Goal: Find specific page/section: Find specific page/section

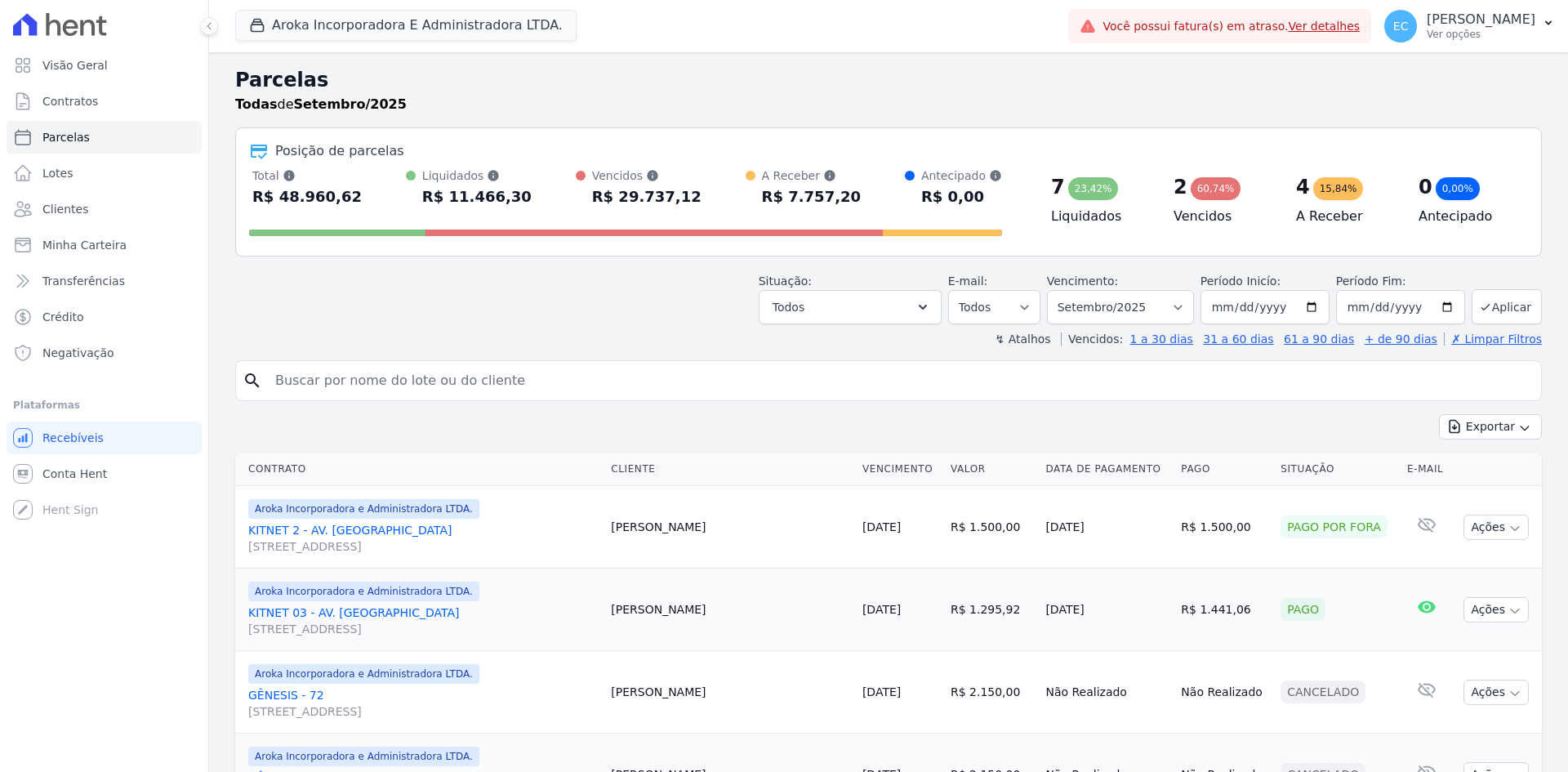
select select
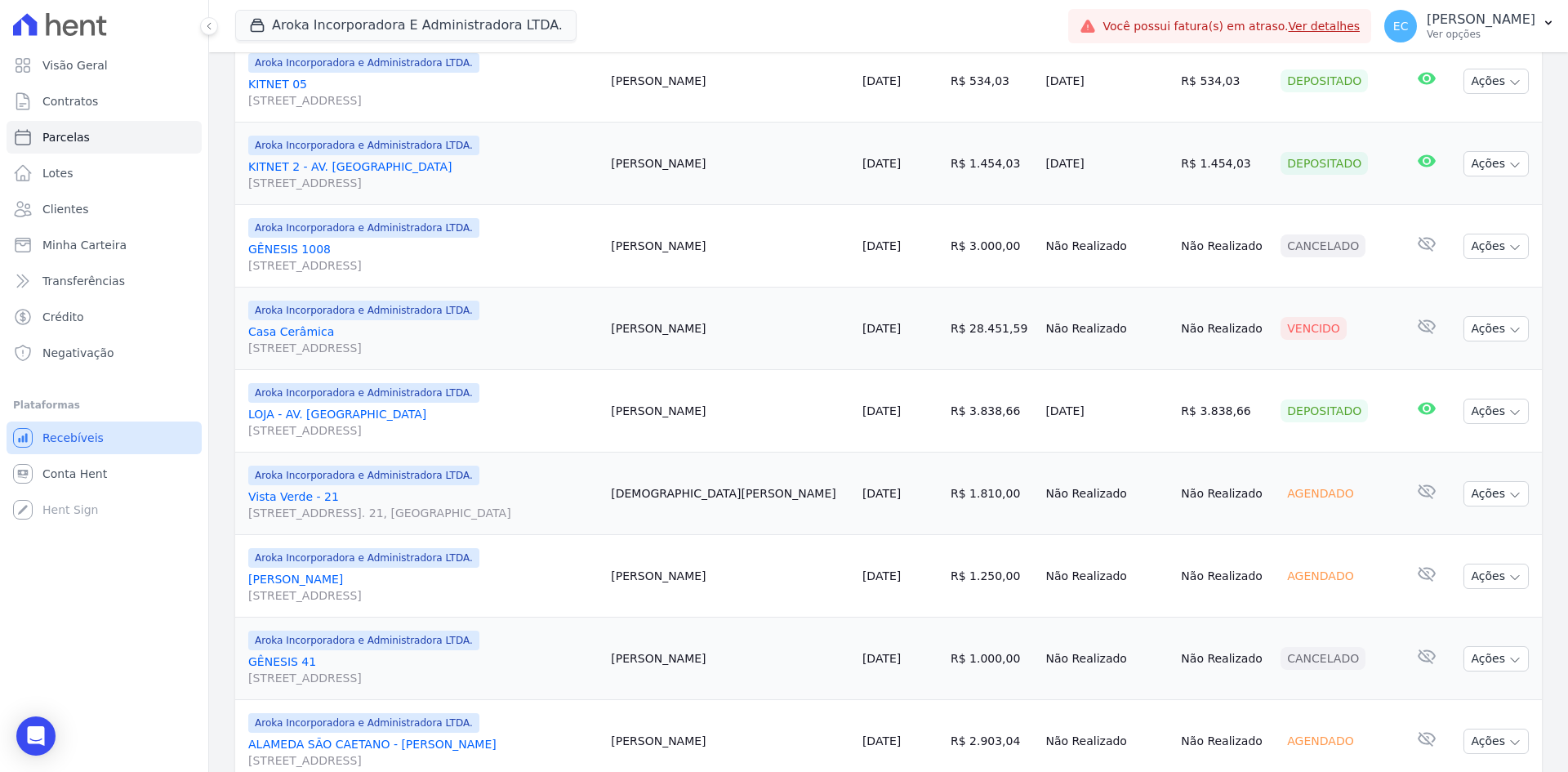
scroll to position [1144, 0]
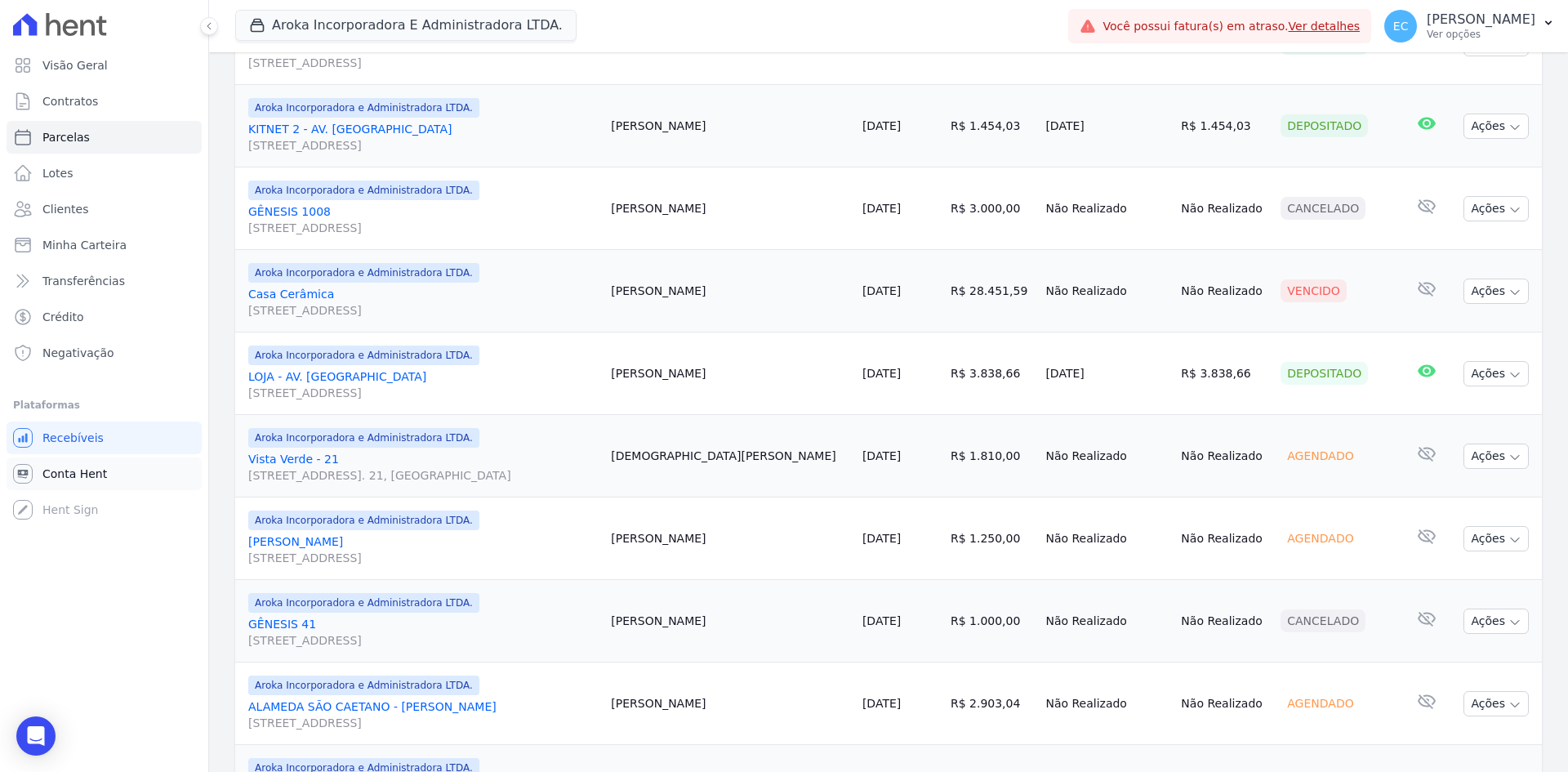
click at [80, 468] on span "Conta Hent" at bounding box center [74, 474] width 64 height 17
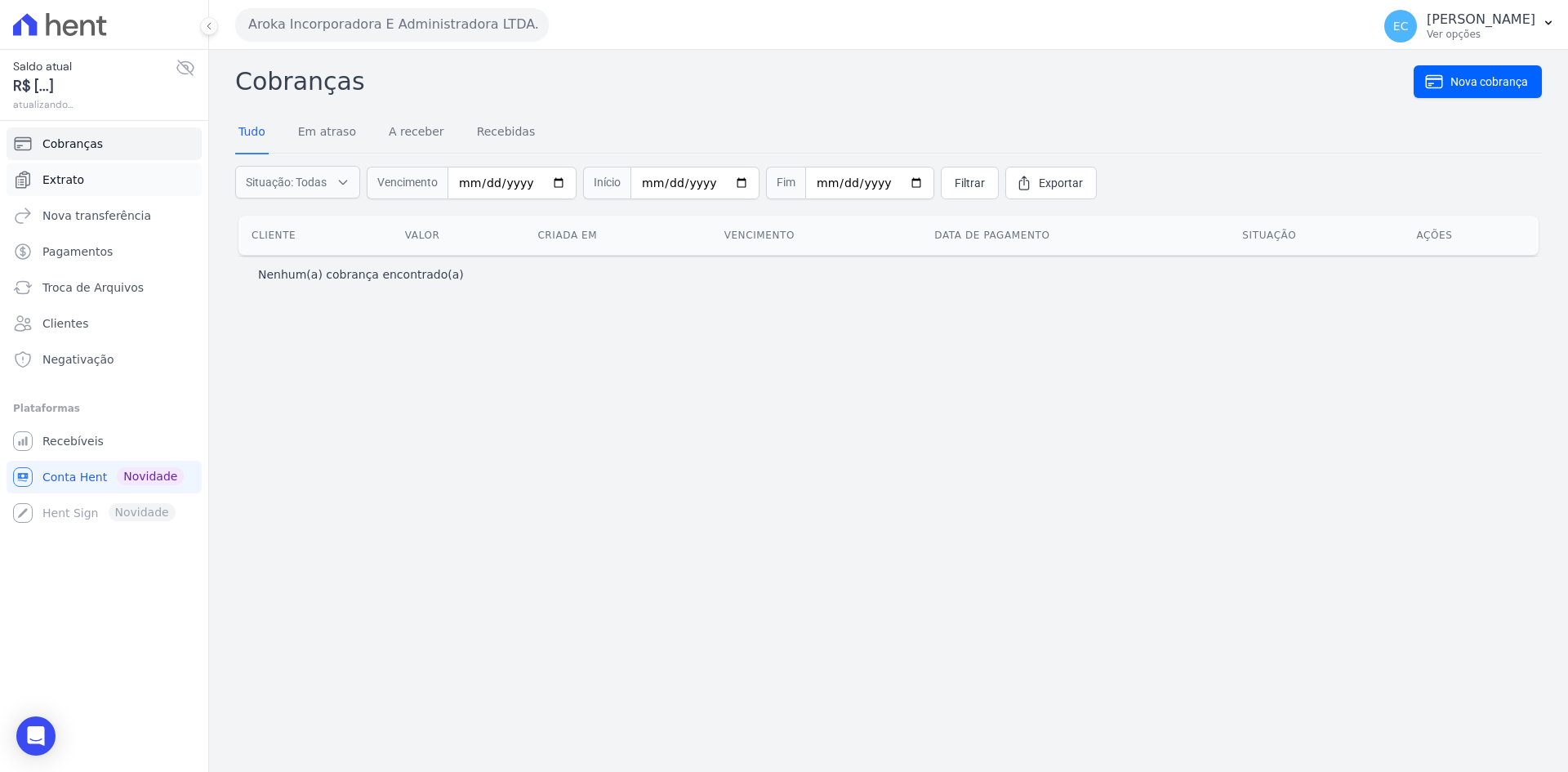
click at [90, 179] on link "Extrato" at bounding box center [104, 179] width 195 height 33
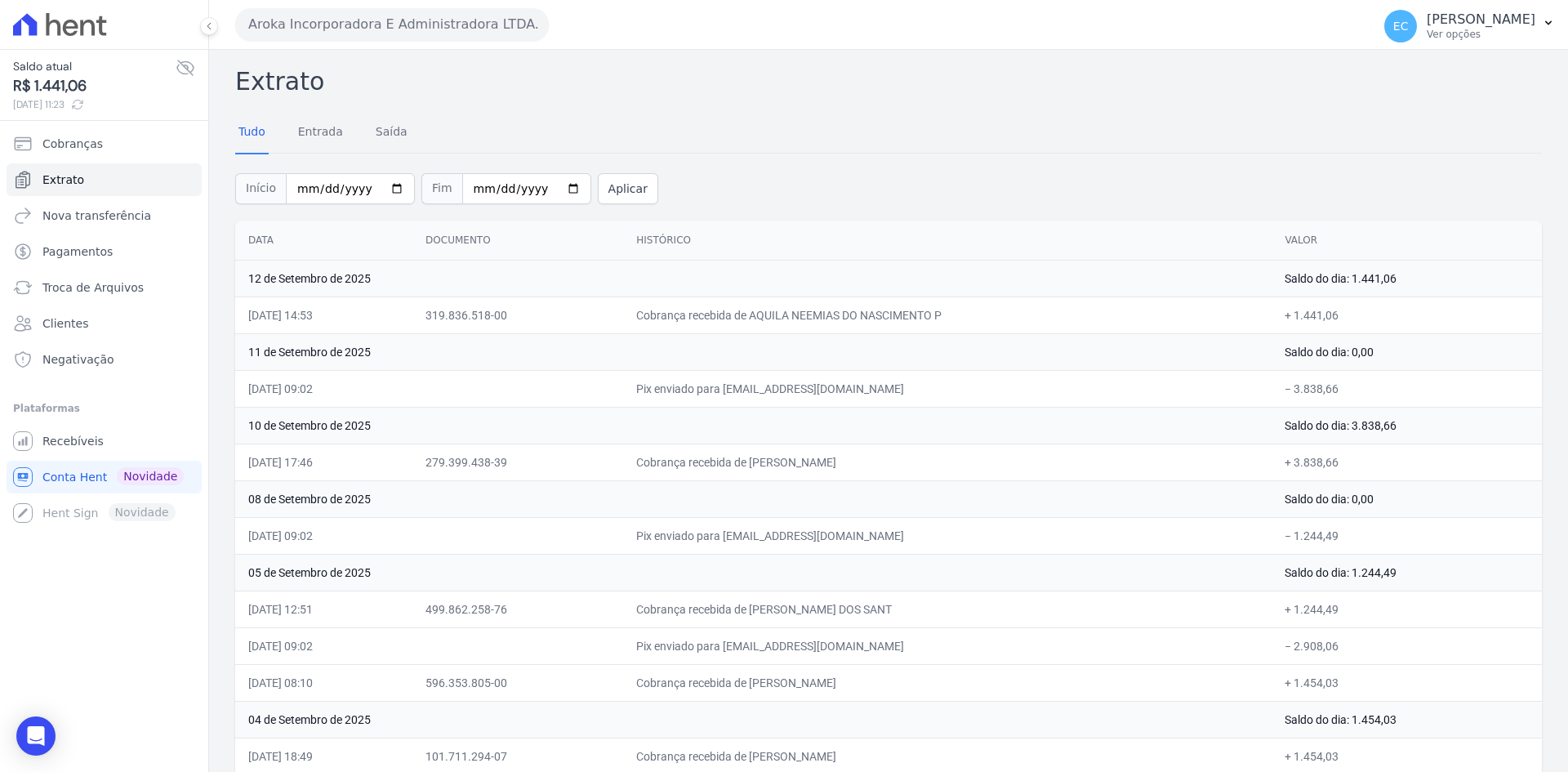
click at [477, 36] on button "Aroka Incorporadora E Administradora LTDA." at bounding box center [392, 24] width 314 height 33
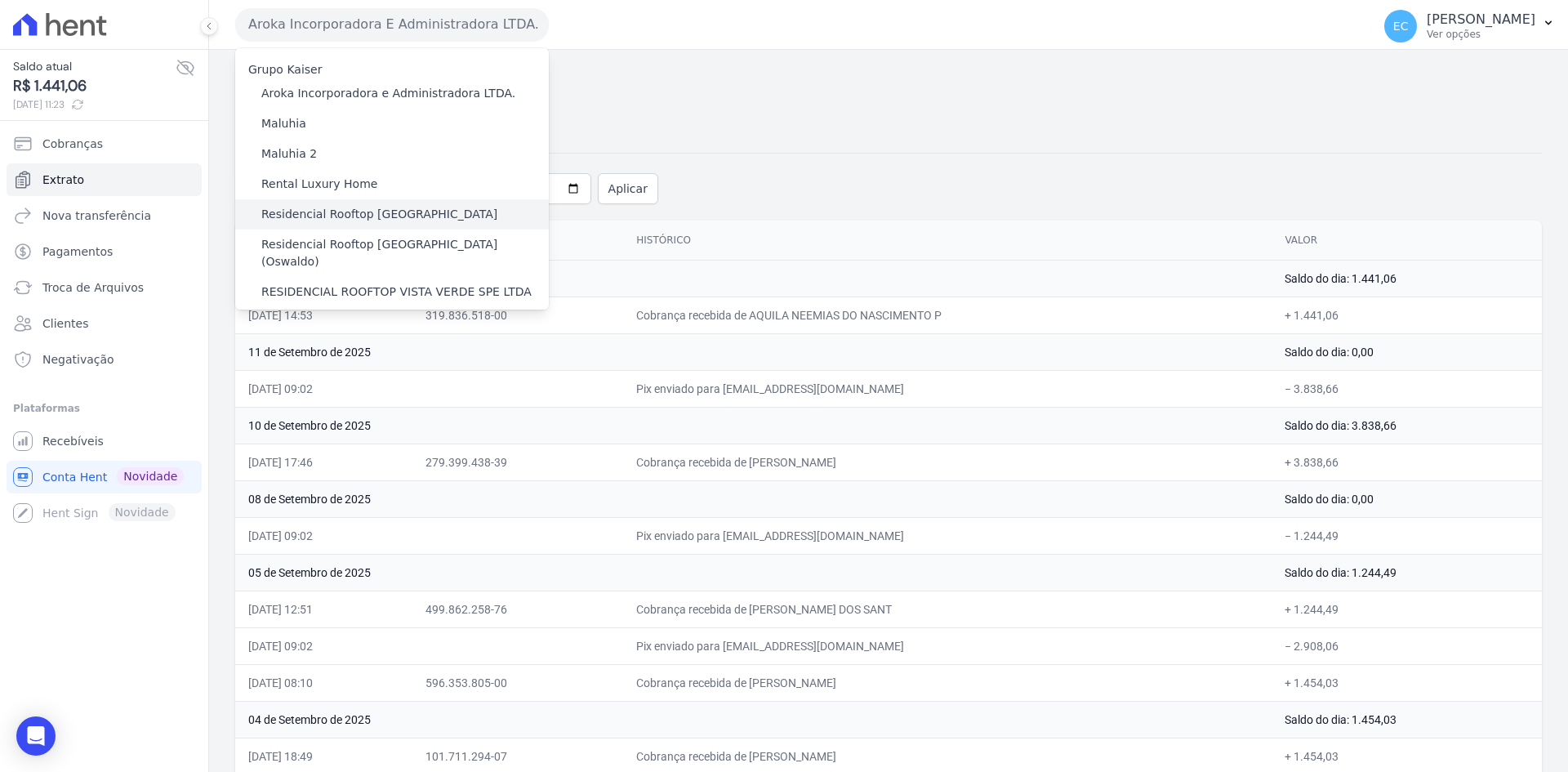
click at [387, 215] on label "Residencial Rooftop [GEOGRAPHIC_DATA]" at bounding box center [379, 215] width 236 height 17
click at [0, 0] on input "Residencial Rooftop [GEOGRAPHIC_DATA]" at bounding box center [0, 0] width 0 height 0
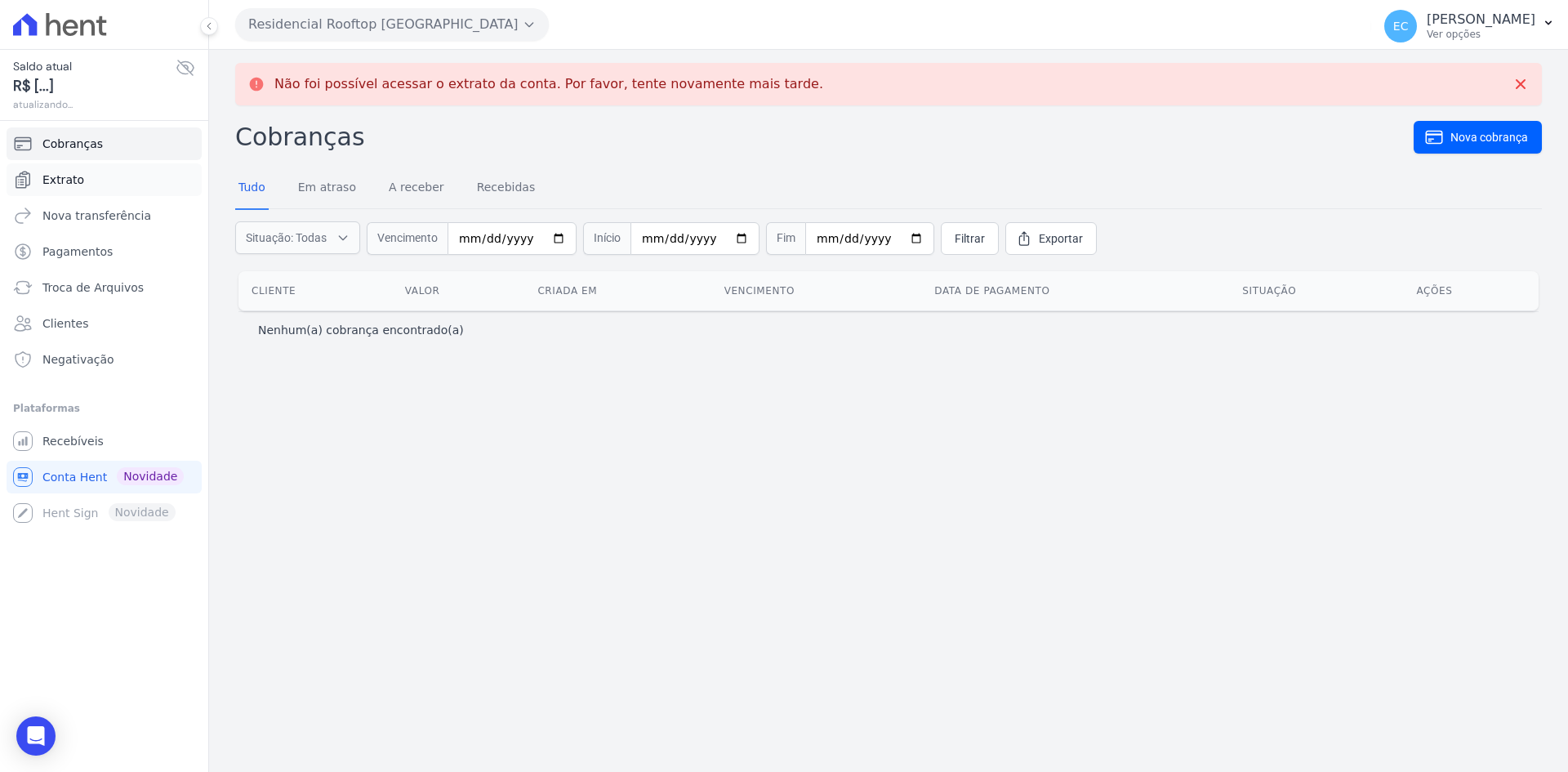
click at [64, 178] on span "Extrato" at bounding box center [63, 180] width 42 height 17
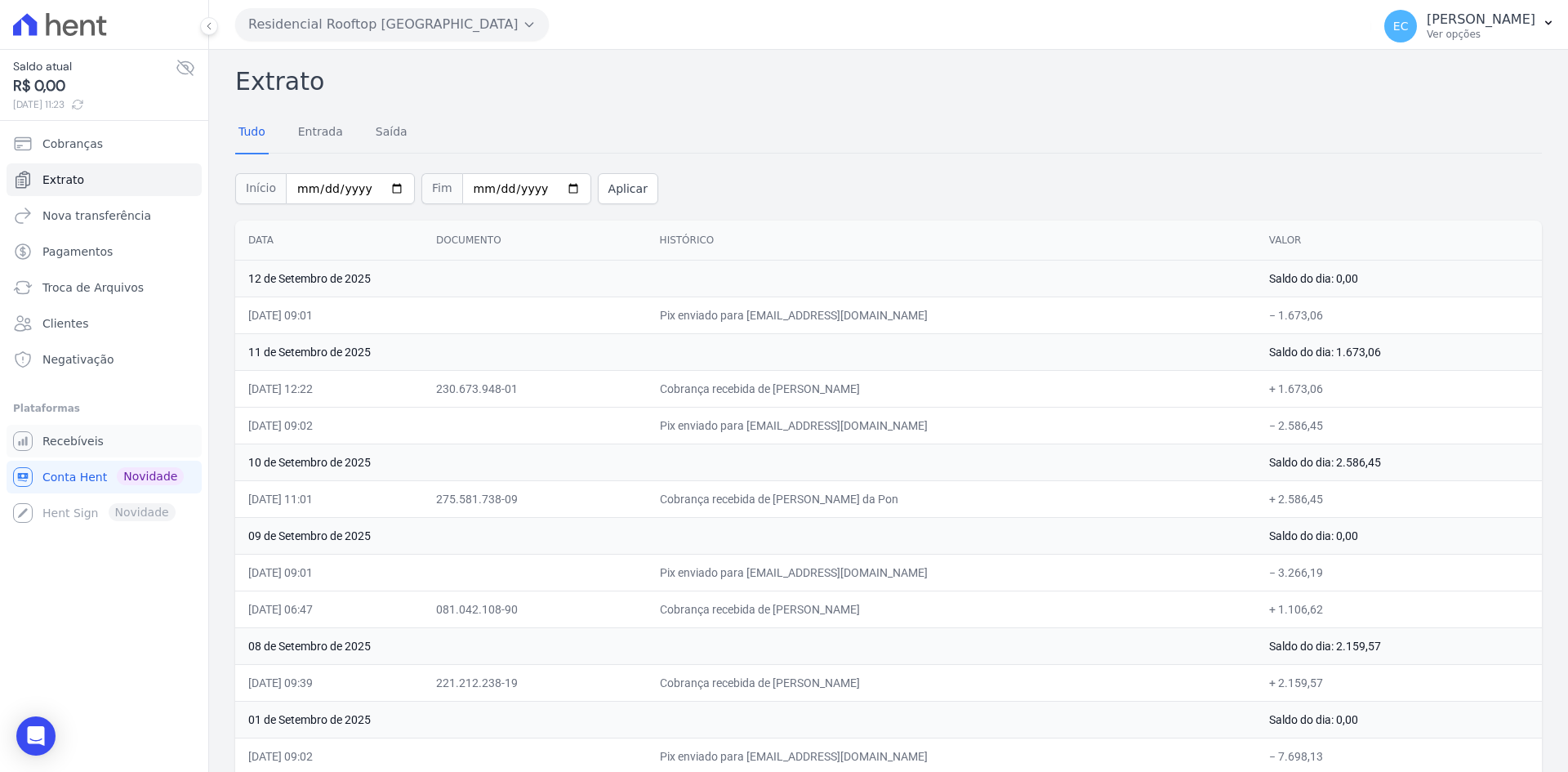
drag, startPoint x: 92, startPoint y: 452, endPoint x: 273, endPoint y: 412, distance: 185.4
click at [92, 452] on link "Recebíveis" at bounding box center [104, 440] width 195 height 33
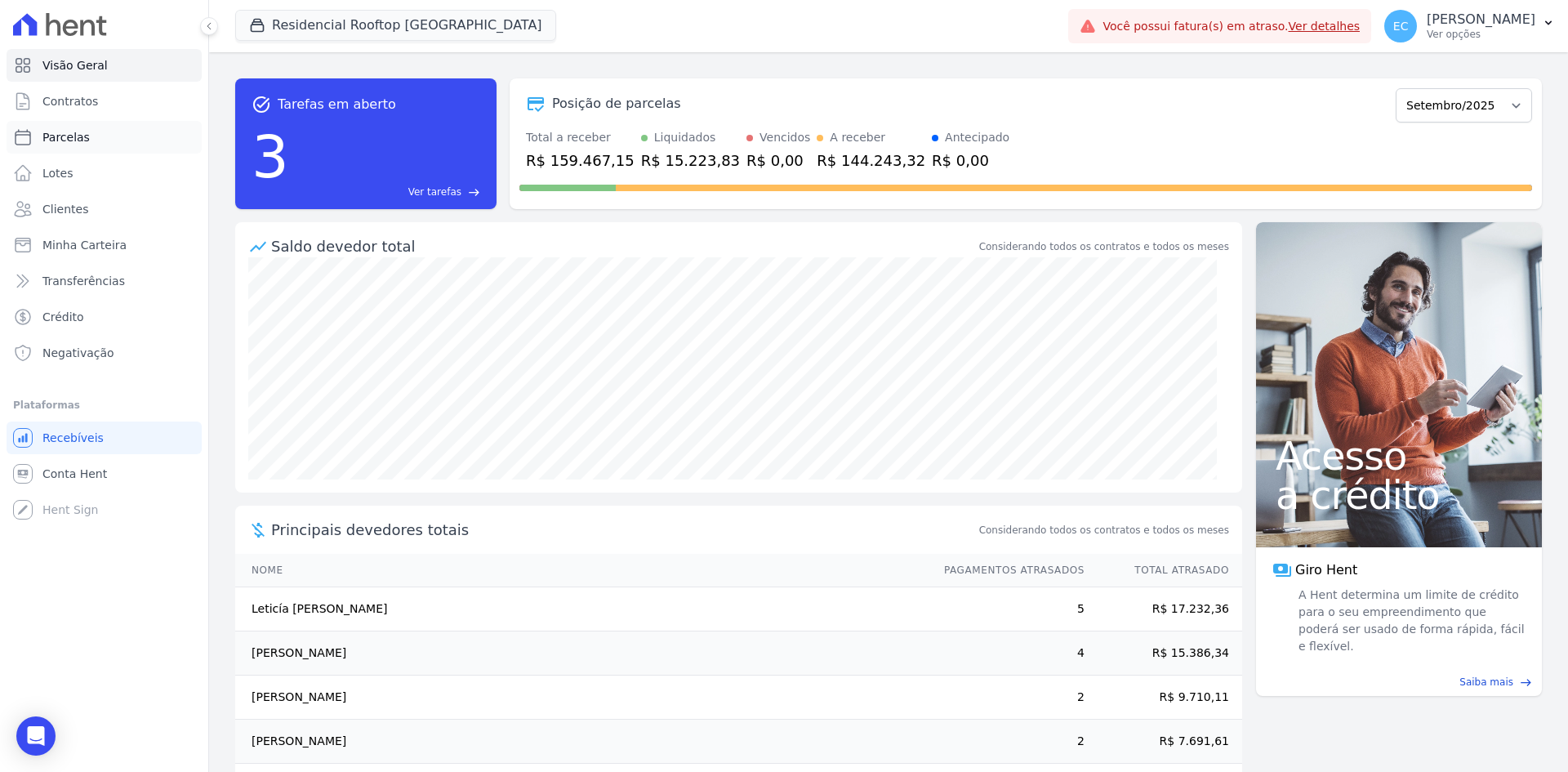
click at [111, 138] on link "Parcelas" at bounding box center [104, 137] width 195 height 33
select select
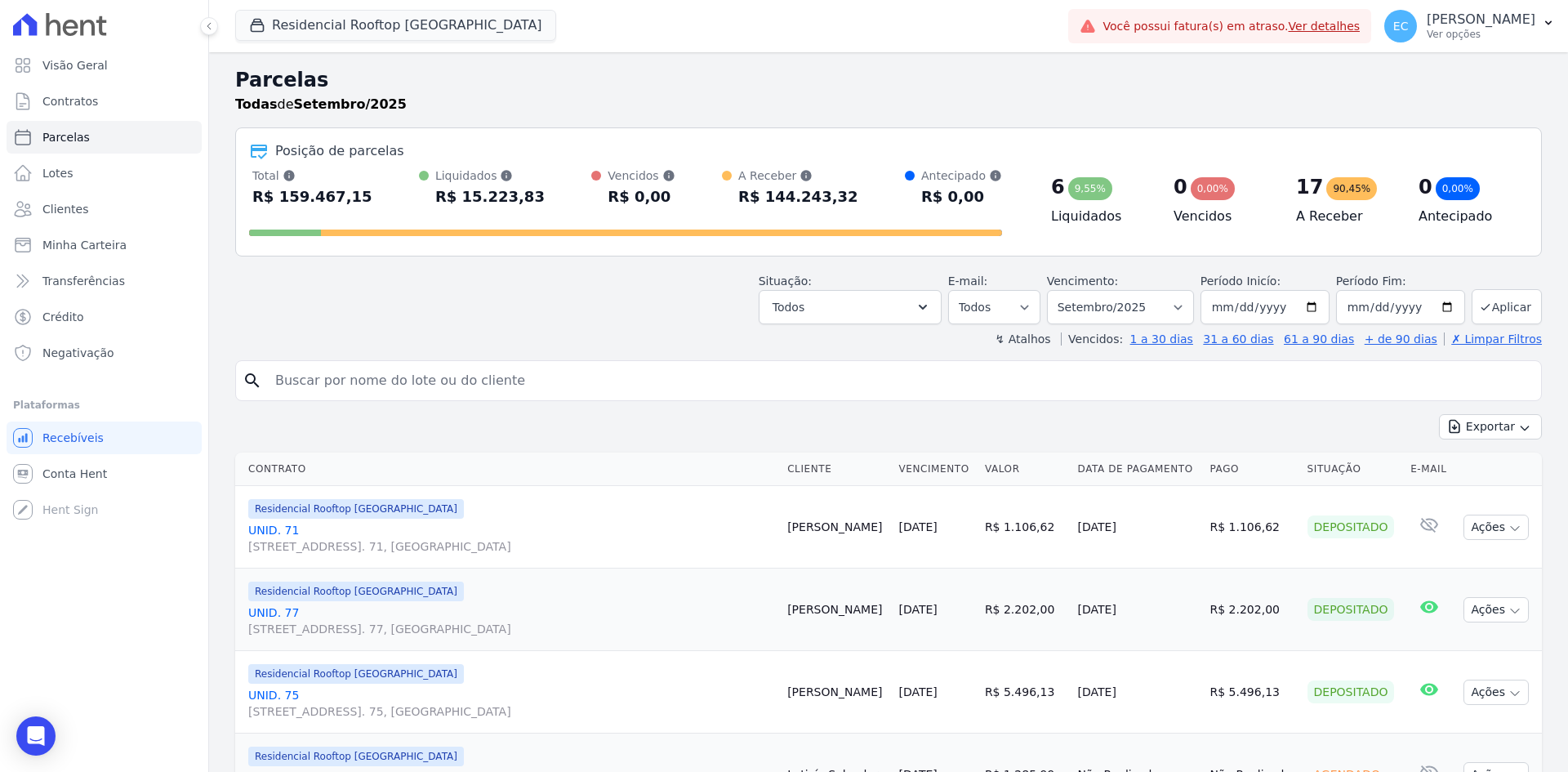
click at [651, 336] on div "↯ Atalhos Vencidos: 1 a 30 dias 31 a 60 dias 61 a 90 dias + de 90 dias ✗ Limpar…" at bounding box center [888, 339] width 1307 height 17
